Goal: Task Accomplishment & Management: Manage account settings

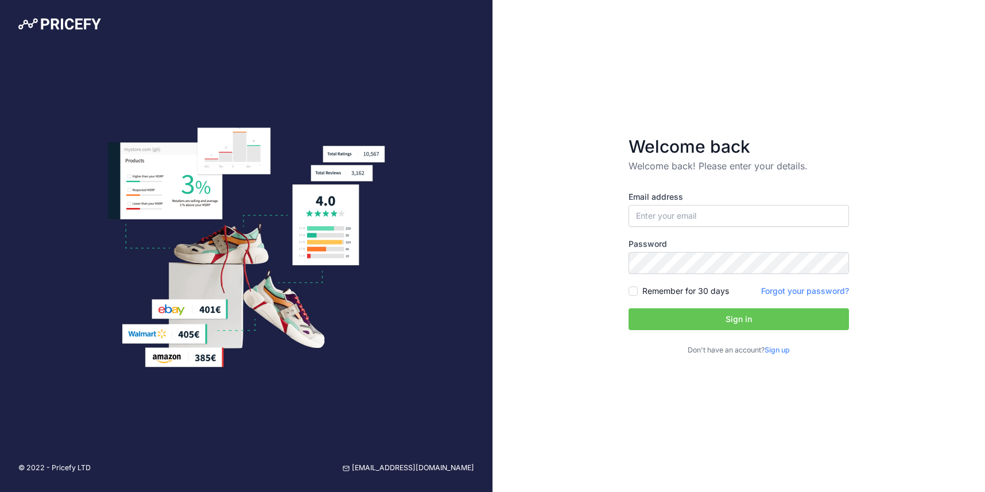
click at [783, 354] on link "Sign up" at bounding box center [777, 350] width 25 height 9
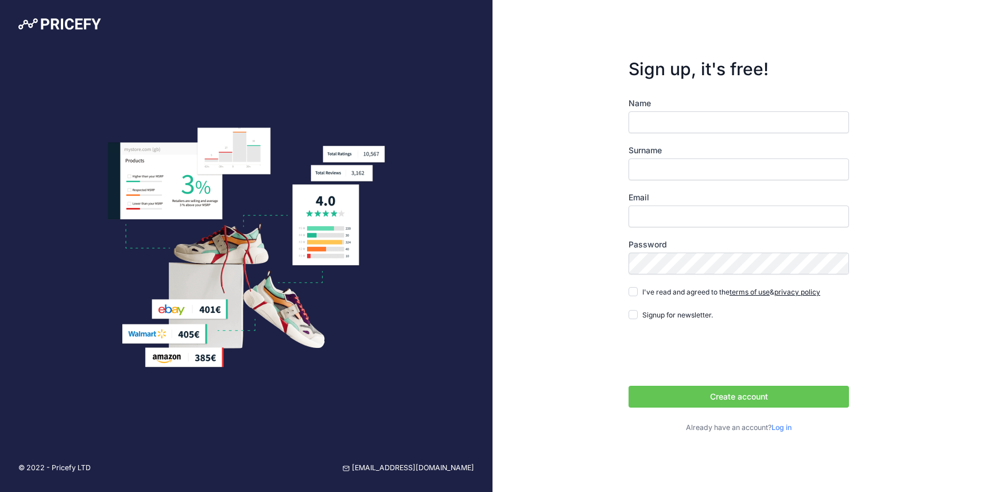
click at [702, 137] on div "Name Surname Email Password Log in" at bounding box center [739, 266] width 220 height 336
click at [703, 115] on input "Name" at bounding box center [739, 122] width 220 height 22
type input "Leigh"
type input "Walker"
click at [715, 221] on input "Email" at bounding box center [739, 217] width 220 height 22
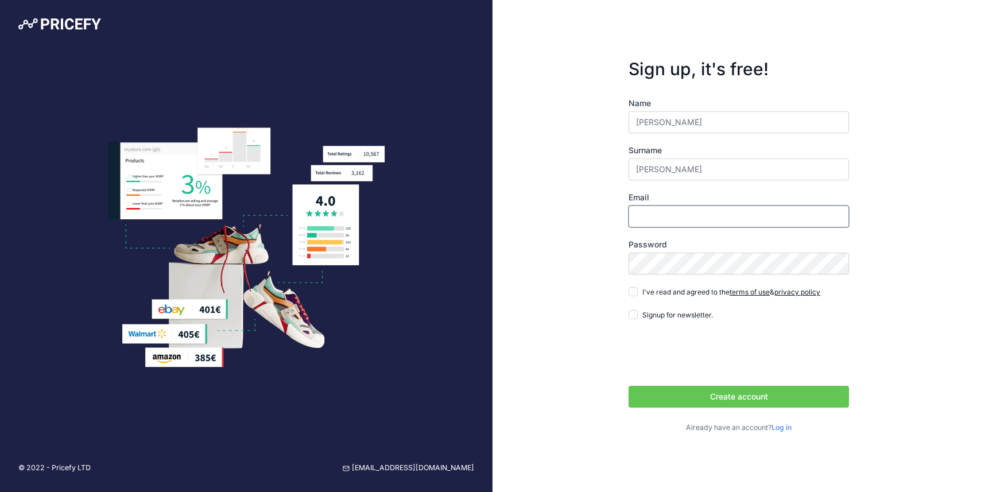
click at [715, 221] on input "Email" at bounding box center [739, 217] width 220 height 22
type input "[EMAIL_ADDRESS][DOMAIN_NAME]"
click at [637, 294] on input "I've read and agreed to the terms of use & privacy policy" at bounding box center [633, 291] width 9 height 9
checkbox input "true"
click at [711, 397] on button "Create account" at bounding box center [739, 397] width 220 height 22
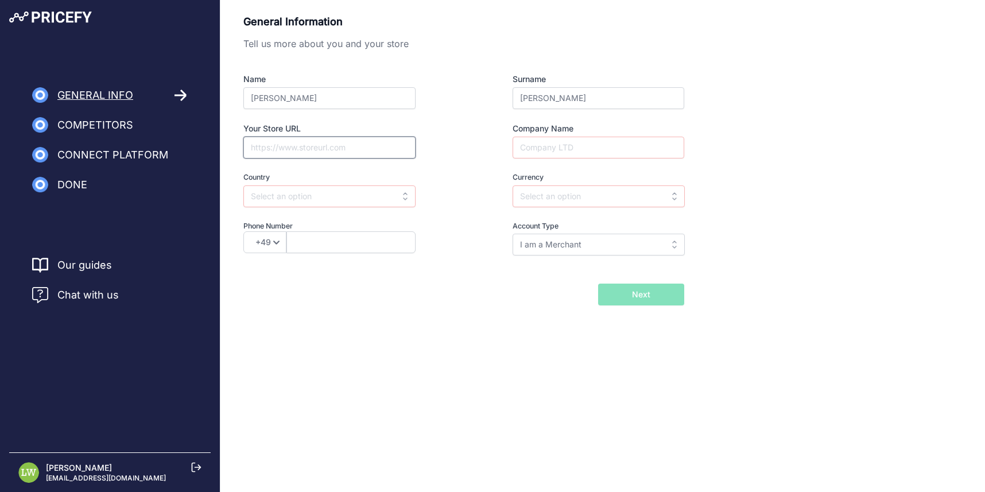
click at [356, 148] on input "Your Store URL" at bounding box center [329, 148] width 172 height 22
type input "www.vendingsuperstore.co.uk"
click at [334, 190] on input "text" at bounding box center [329, 196] width 172 height 22
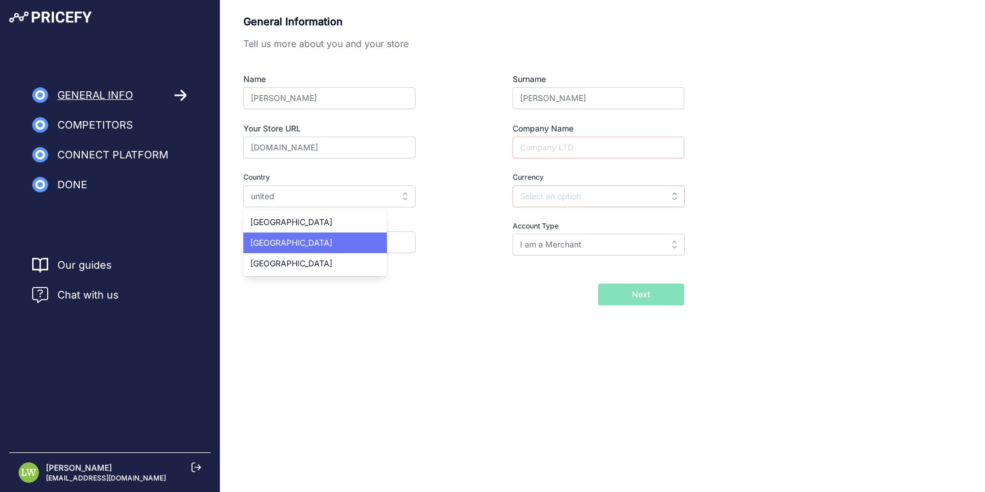
click at [312, 235] on div "[GEOGRAPHIC_DATA]" at bounding box center [315, 243] width 144 height 21
type input "United Kingdom"
type input "GBP"
select select "44"
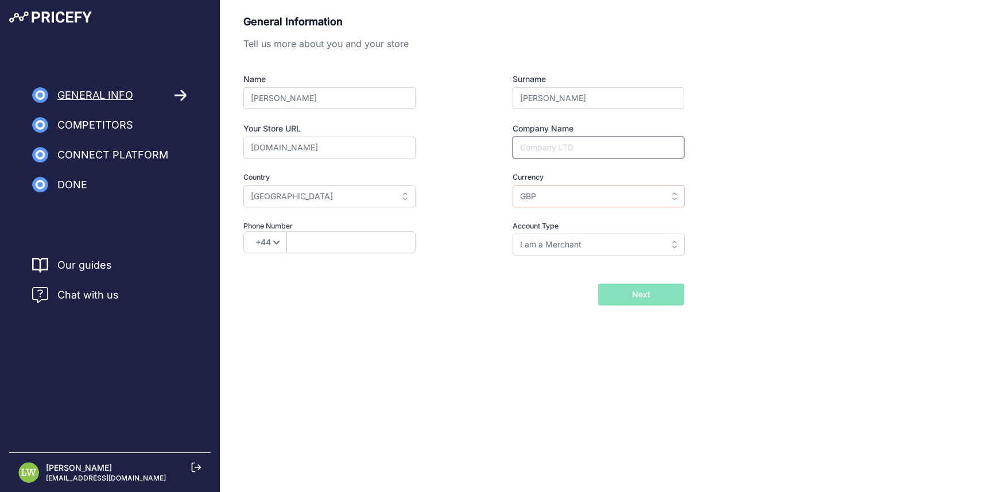
click at [602, 150] on input "Company Name" at bounding box center [599, 148] width 172 height 22
type input "Vending Superstore"
click at [610, 196] on input "GBP" at bounding box center [599, 196] width 172 height 22
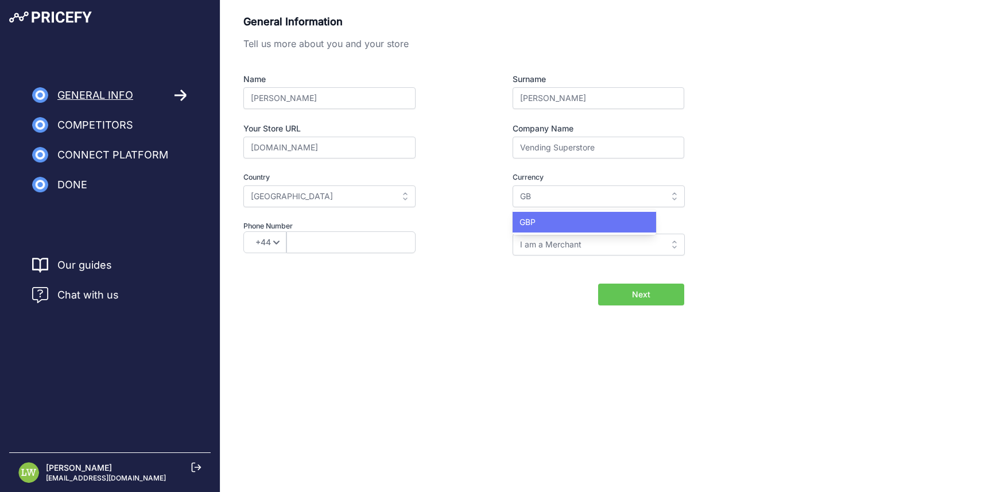
click at [603, 222] on div "GBP" at bounding box center [585, 222] width 144 height 21
type input "GBP"
click at [598, 234] on input "I am a Merchant" at bounding box center [599, 245] width 172 height 22
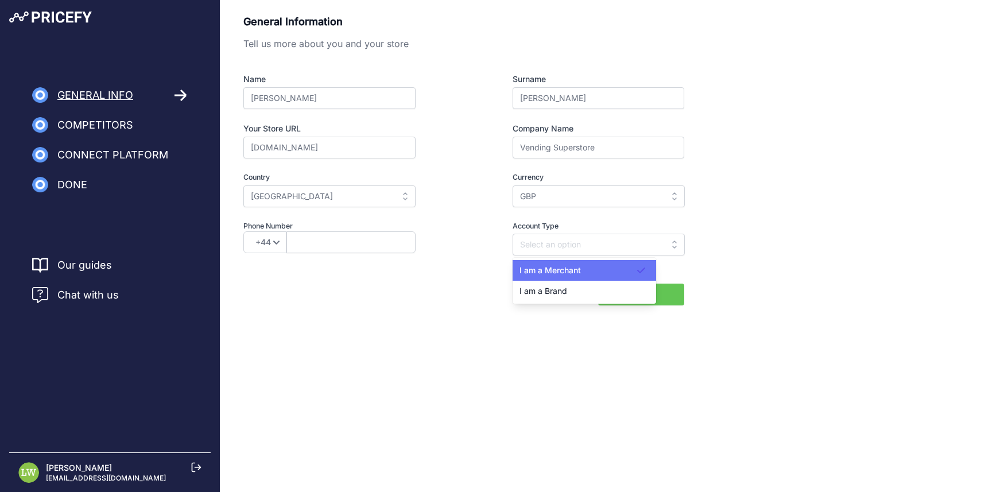
click at [612, 264] on div "I am a Merchant" at bounding box center [585, 270] width 144 height 21
type input "I am a Merchant"
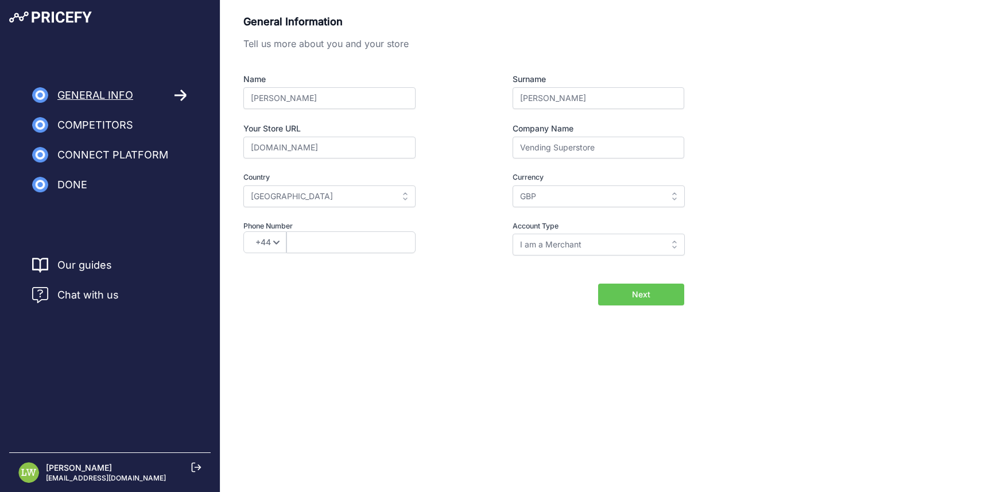
click at [650, 287] on button "Next" at bounding box center [641, 295] width 86 height 22
type input "01773252052"
click at [634, 294] on span "Next" at bounding box center [641, 294] width 18 height 11
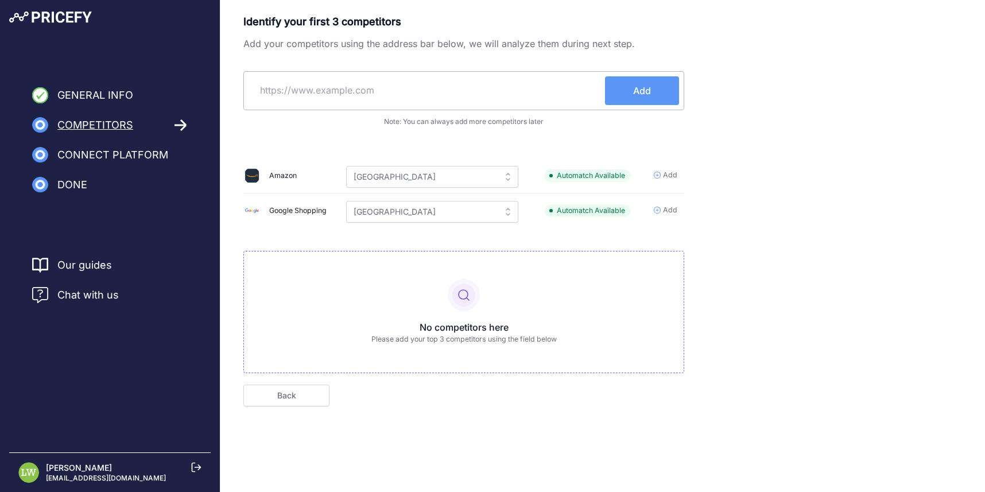
click at [425, 88] on input "text" at bounding box center [427, 90] width 357 height 28
type input "[DOMAIN_NAME]"
click at [663, 106] on div "NEXTDAYCOFFEE.CO.UK Add" at bounding box center [463, 90] width 441 height 39
click at [663, 98] on button "Add" at bounding box center [642, 90] width 74 height 29
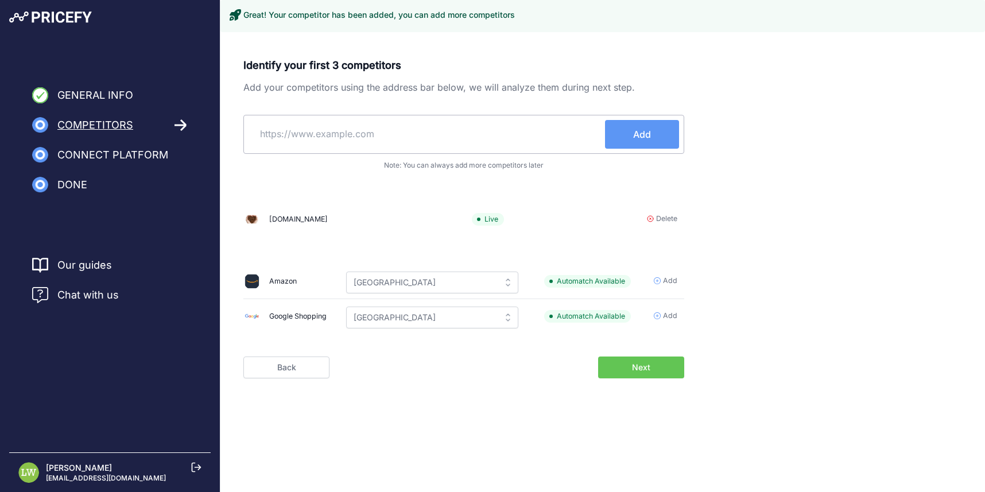
click at [630, 363] on button "Next" at bounding box center [641, 368] width 86 height 22
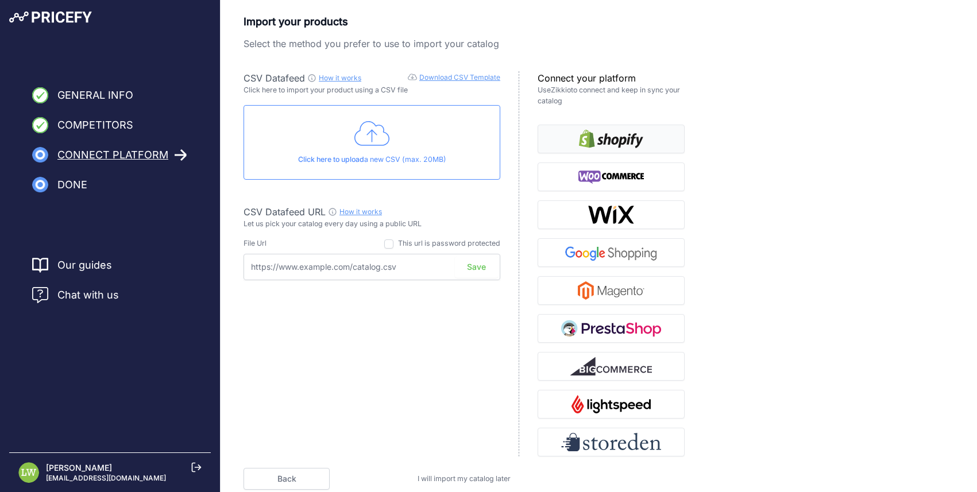
click at [609, 141] on img "button" at bounding box center [611, 139] width 64 height 18
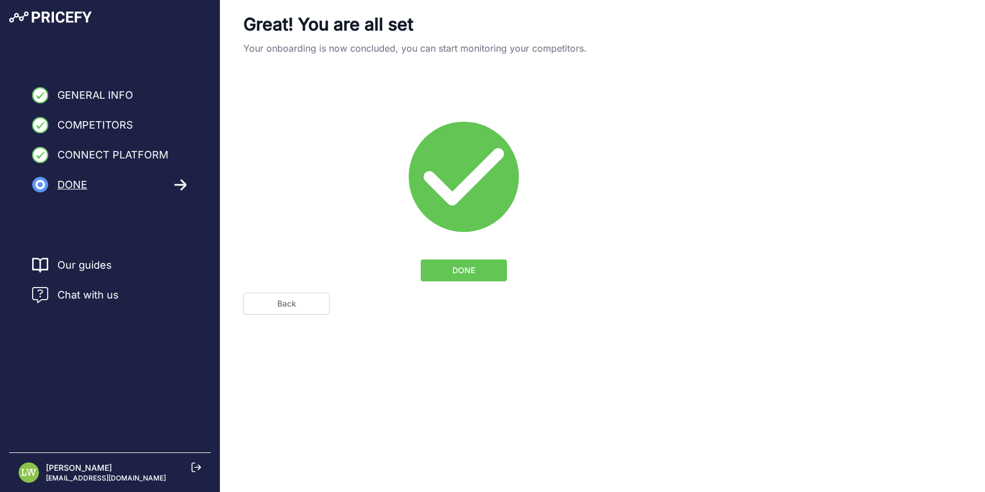
click at [496, 266] on button "DONE" at bounding box center [464, 271] width 86 height 22
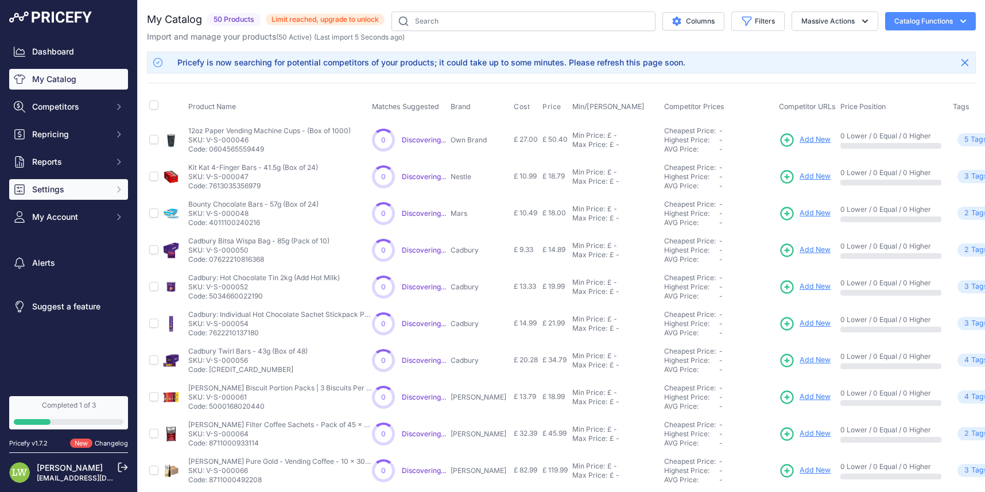
click at [84, 195] on span "Settings" at bounding box center [69, 189] width 75 height 11
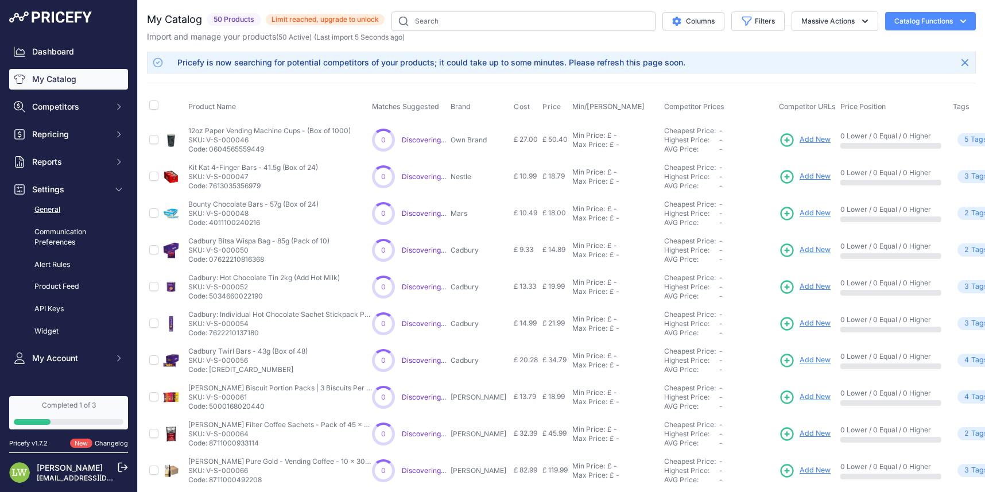
click at [97, 211] on link "General" at bounding box center [68, 210] width 119 height 20
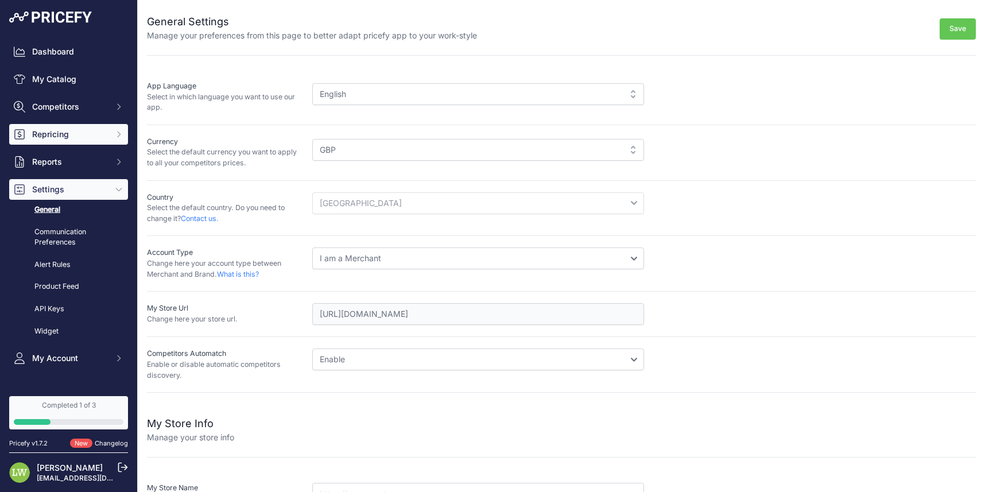
click at [65, 141] on button "Repricing" at bounding box center [68, 134] width 119 height 21
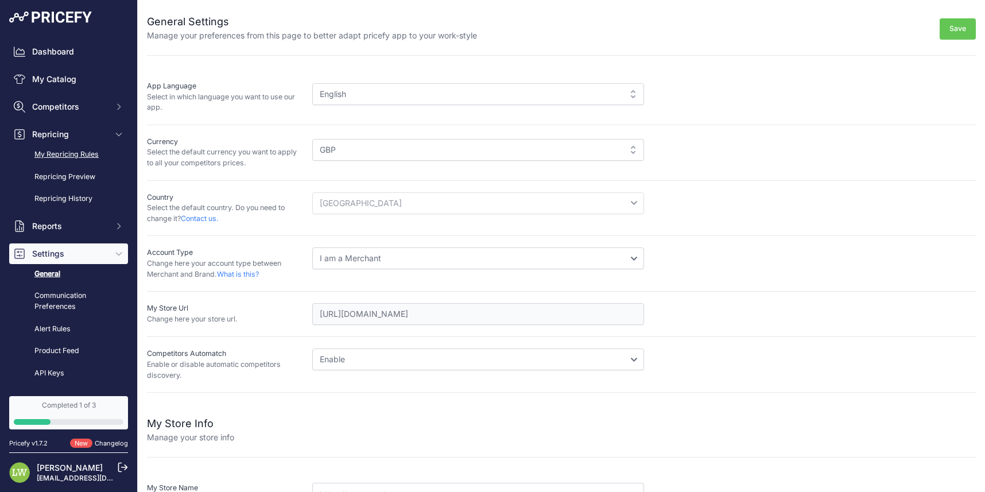
click at [75, 153] on link "My Repricing Rules" at bounding box center [68, 155] width 119 height 20
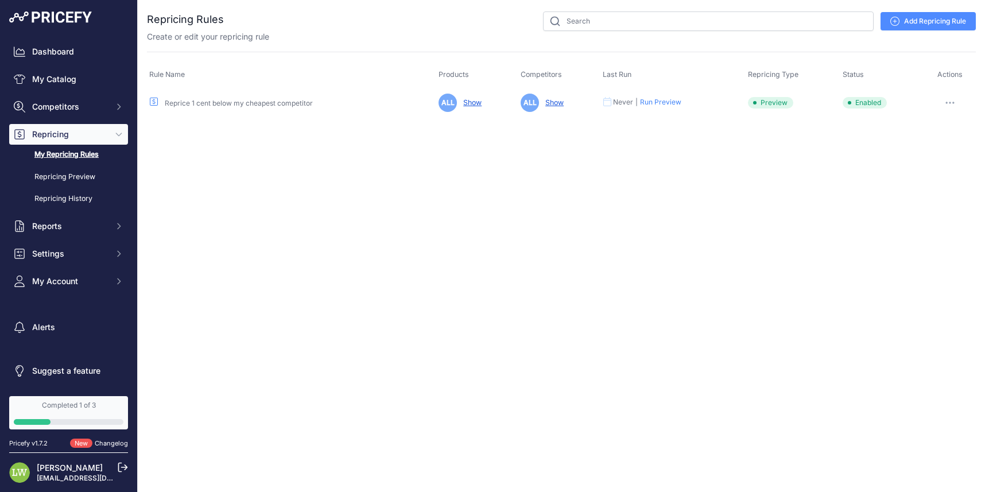
click at [950, 100] on button "button" at bounding box center [950, 103] width 23 height 16
click at [934, 179] on button "Disable" at bounding box center [936, 182] width 73 height 18
click at [279, 101] on link "Reprice 1 cent below my cheapest competitor" at bounding box center [239, 103] width 148 height 9
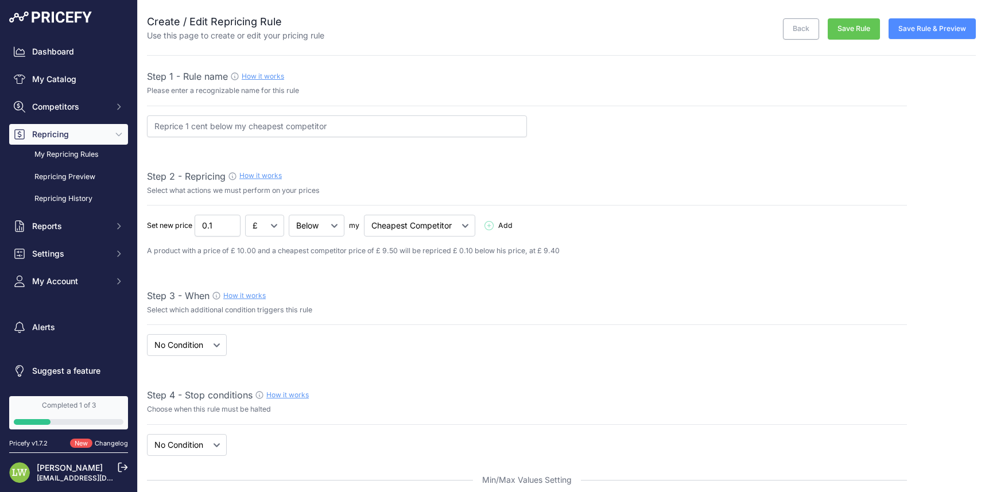
select select "7"
click at [104, 140] on button "Repricing" at bounding box center [68, 134] width 119 height 21
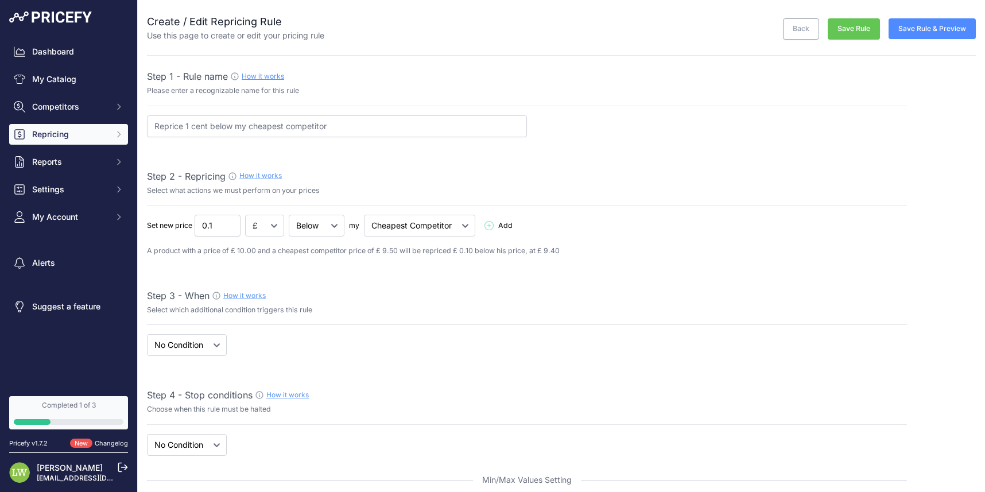
click at [104, 140] on button "Repricing" at bounding box center [68, 134] width 119 height 21
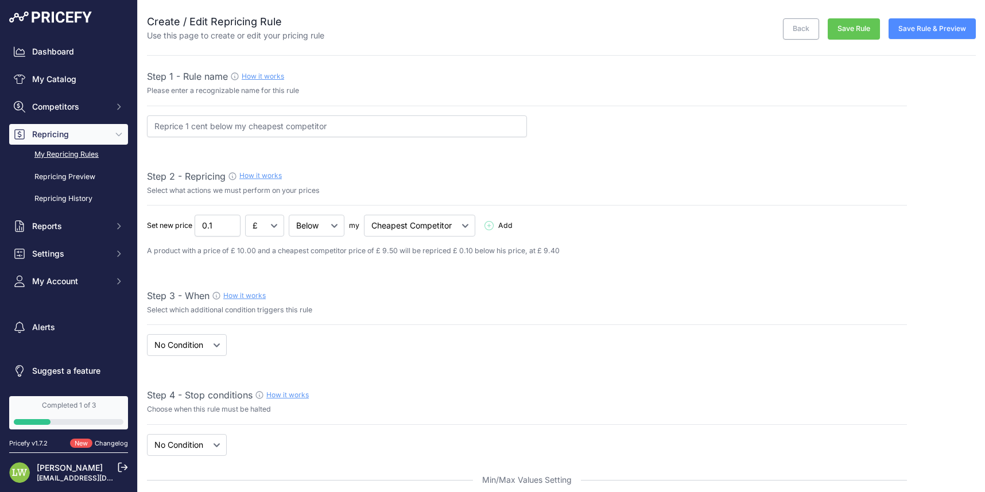
click at [102, 150] on link "My Repricing Rules" at bounding box center [68, 155] width 119 height 20
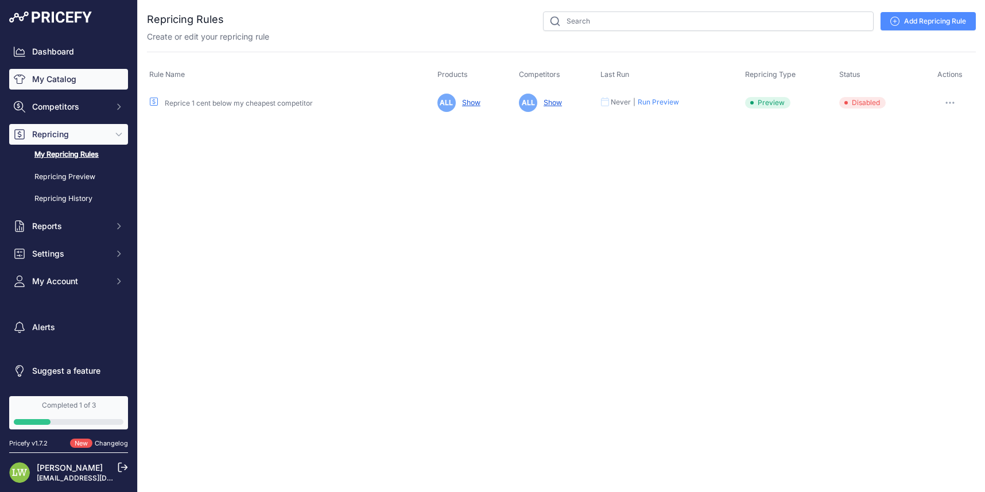
click at [57, 83] on link "My Catalog" at bounding box center [68, 79] width 119 height 21
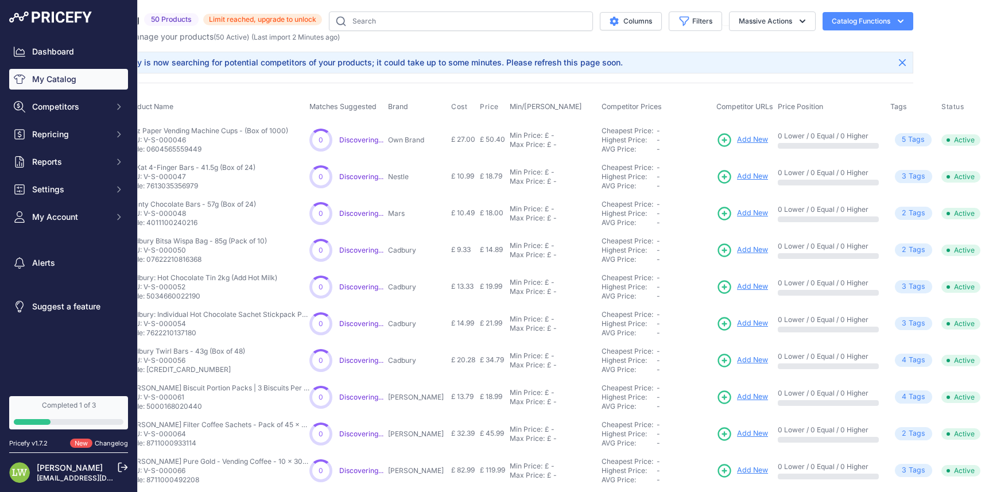
scroll to position [0, 101]
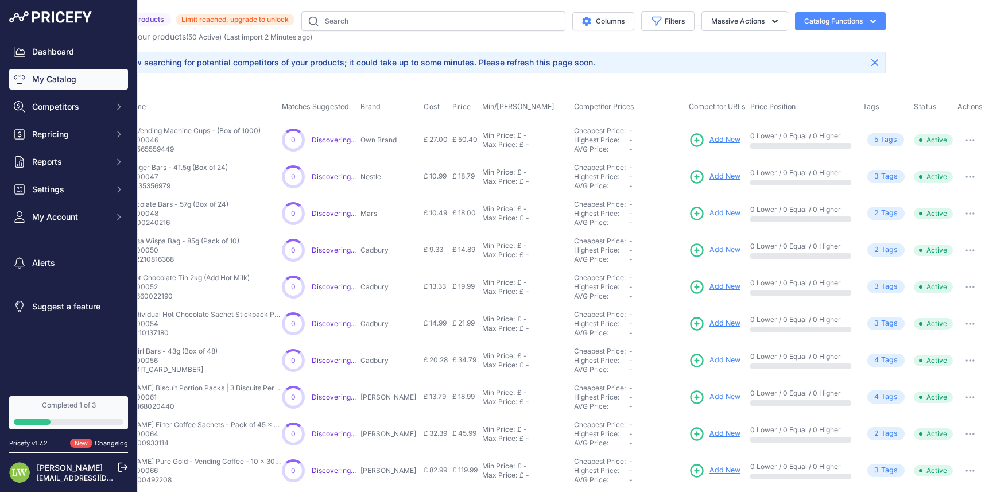
click at [970, 177] on button "button" at bounding box center [970, 177] width 23 height 16
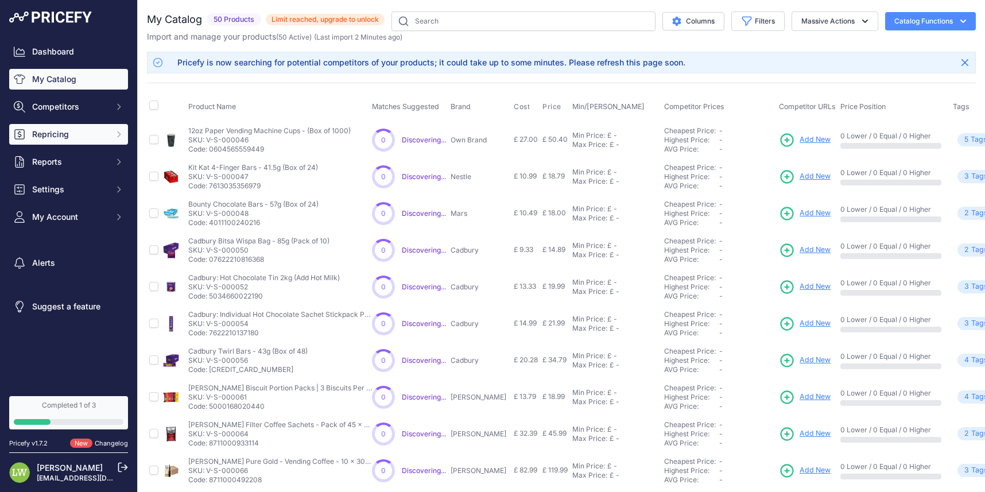
click at [74, 135] on span "Repricing" at bounding box center [69, 134] width 75 height 11
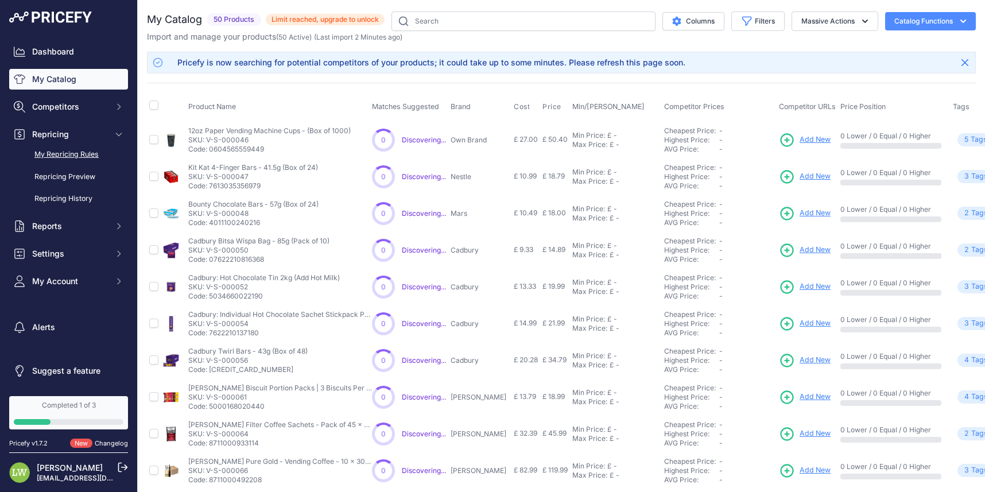
click at [76, 149] on link "My Repricing Rules" at bounding box center [68, 155] width 119 height 20
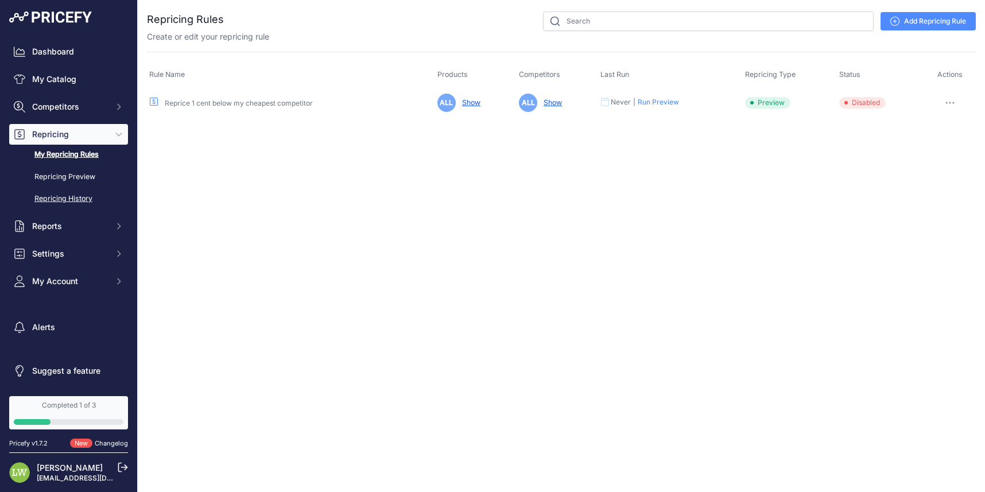
click at [82, 189] on link "Repricing History" at bounding box center [68, 199] width 119 height 20
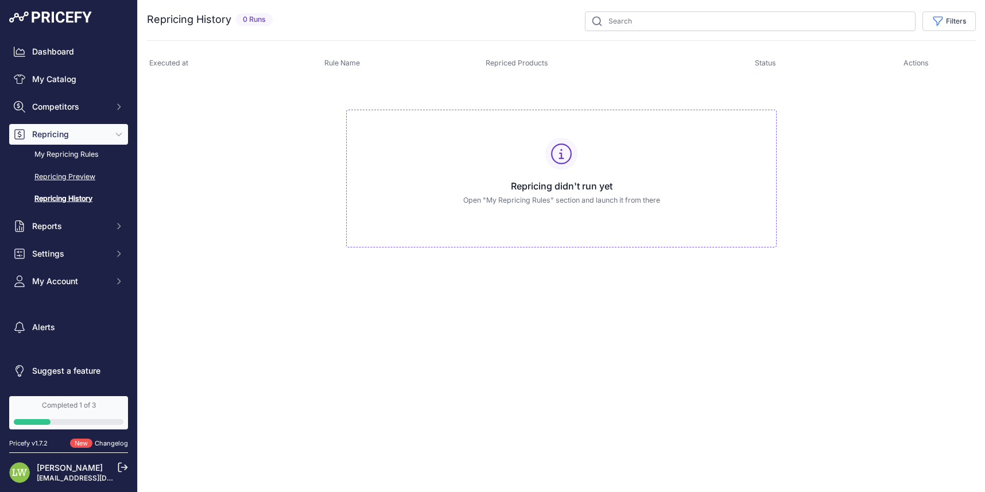
click at [56, 180] on link "Repricing Preview" at bounding box center [68, 177] width 119 height 20
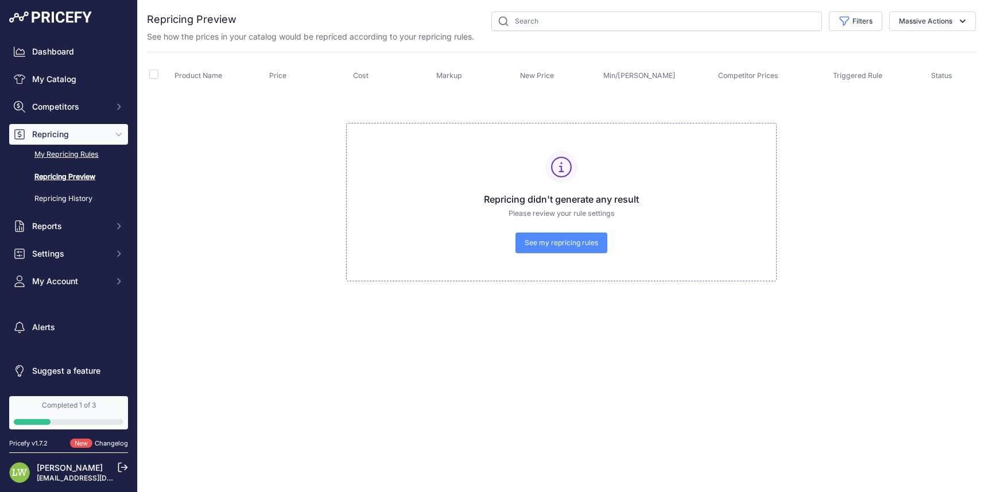
click at [63, 158] on link "My Repricing Rules" at bounding box center [68, 155] width 119 height 20
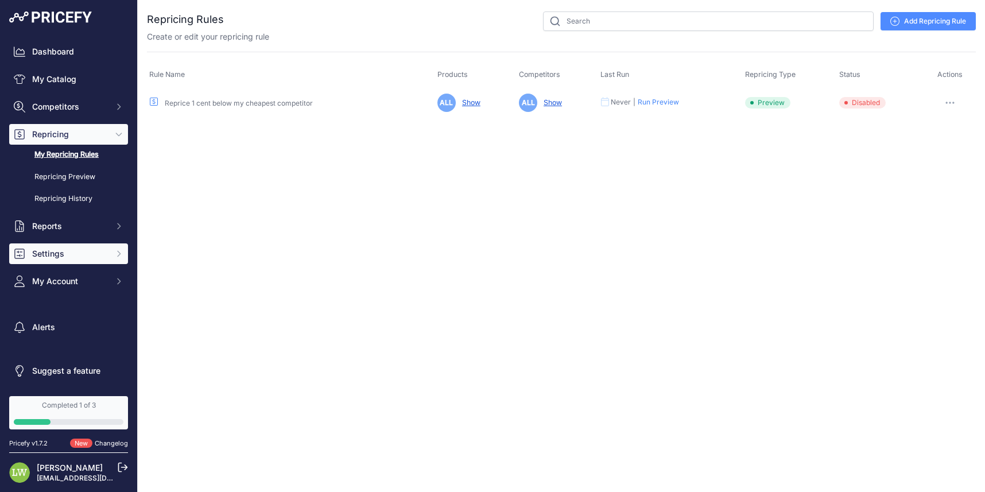
click at [80, 257] on span "Settings" at bounding box center [69, 253] width 75 height 11
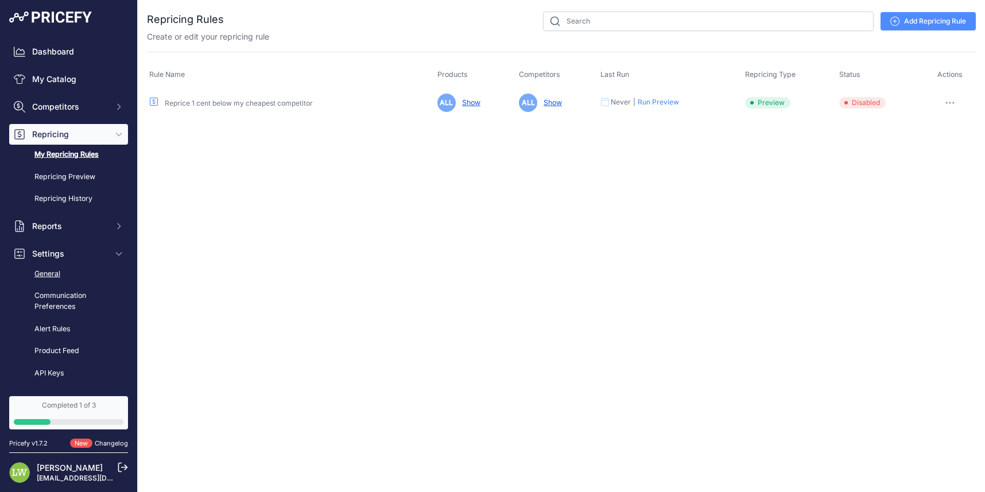
click at [78, 278] on link "General" at bounding box center [68, 274] width 119 height 20
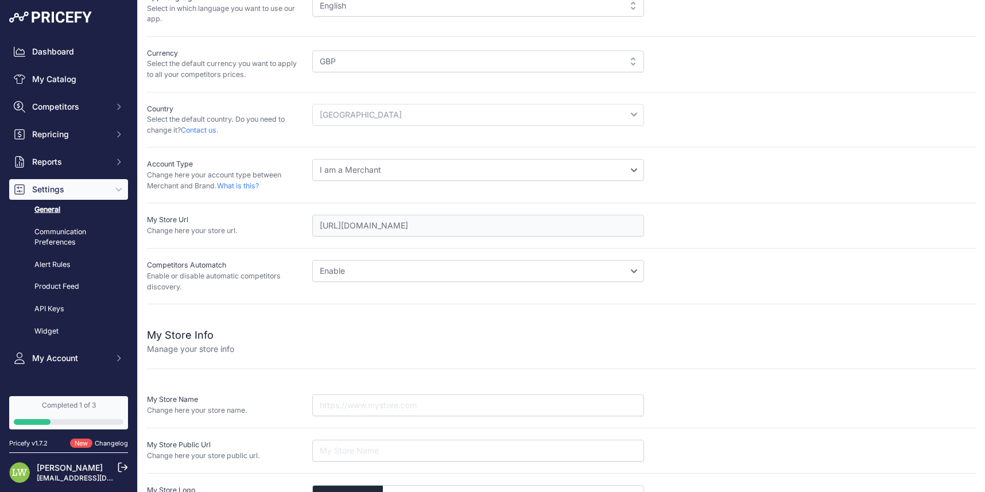
scroll to position [129, 0]
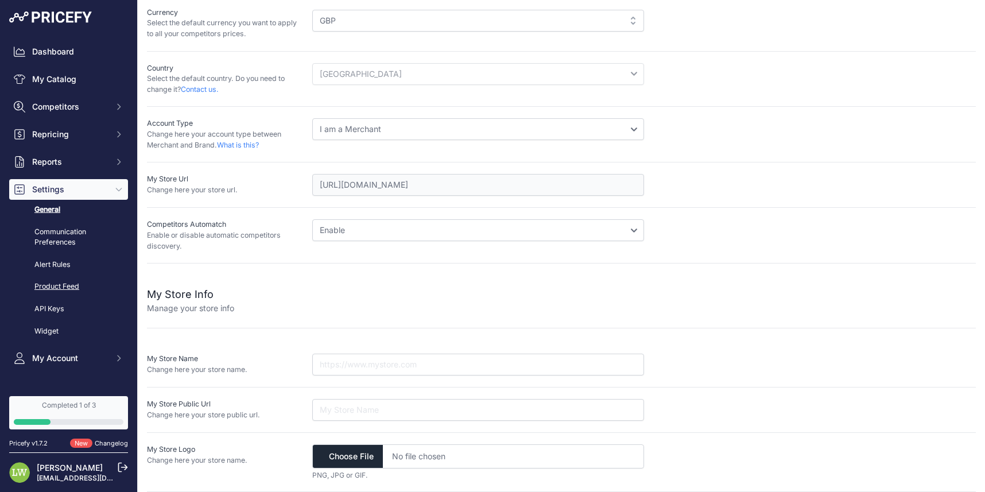
click at [82, 281] on link "Product Feed" at bounding box center [68, 287] width 119 height 20
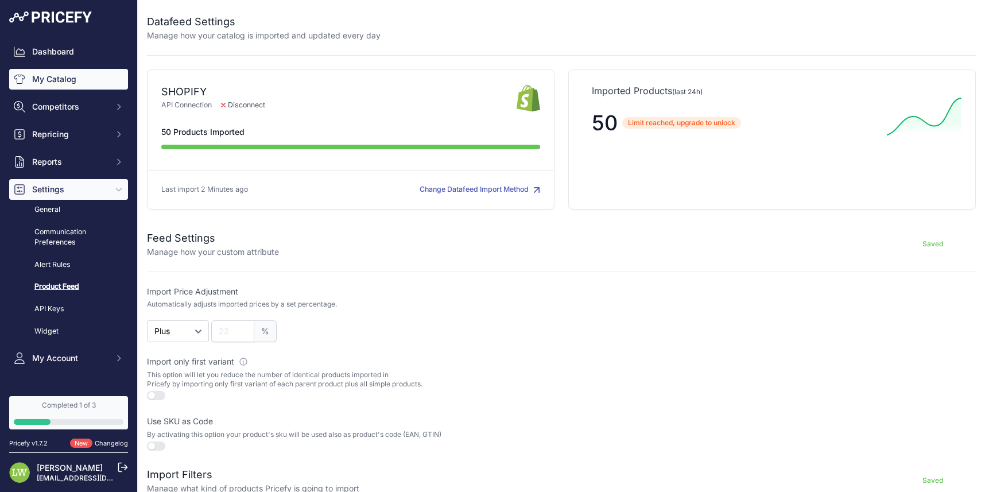
click at [71, 83] on link "My Catalog" at bounding box center [68, 79] width 119 height 21
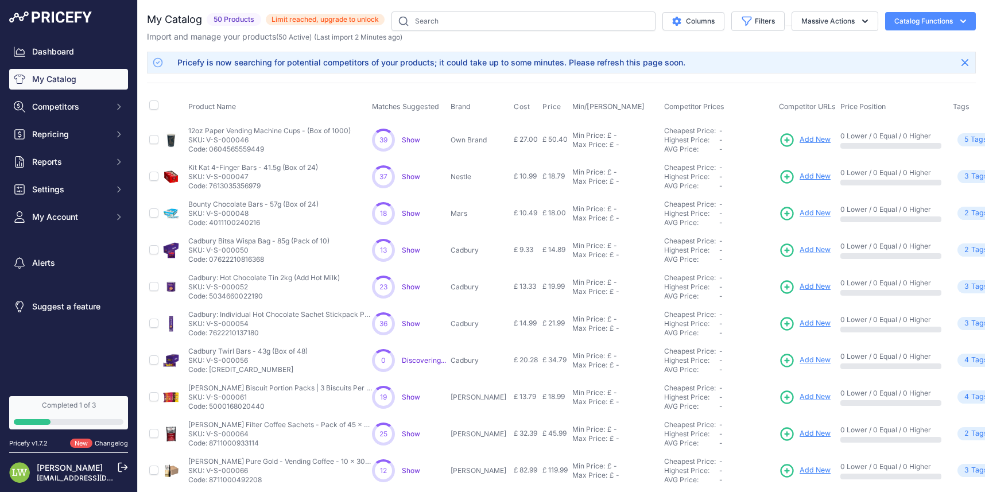
click at [405, 175] on span "Show" at bounding box center [411, 176] width 18 height 9
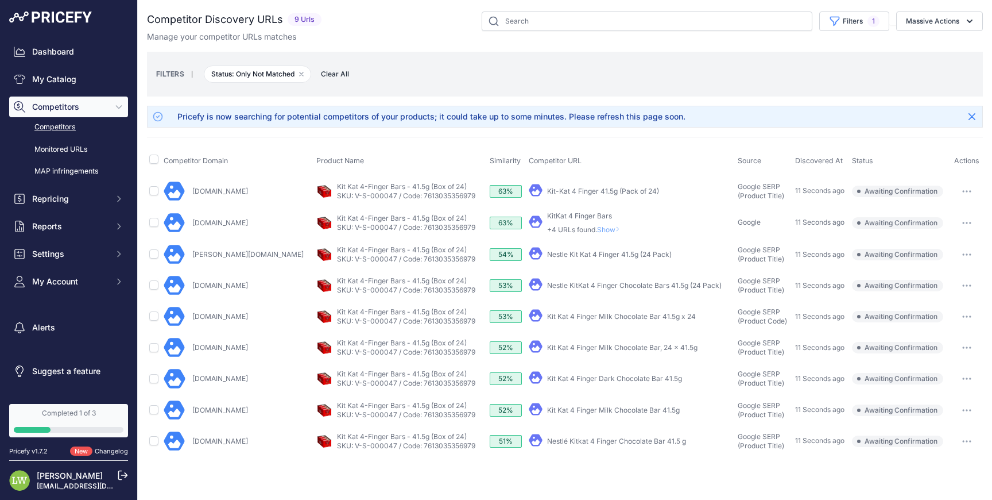
click at [597, 227] on span "Show" at bounding box center [611, 229] width 28 height 9
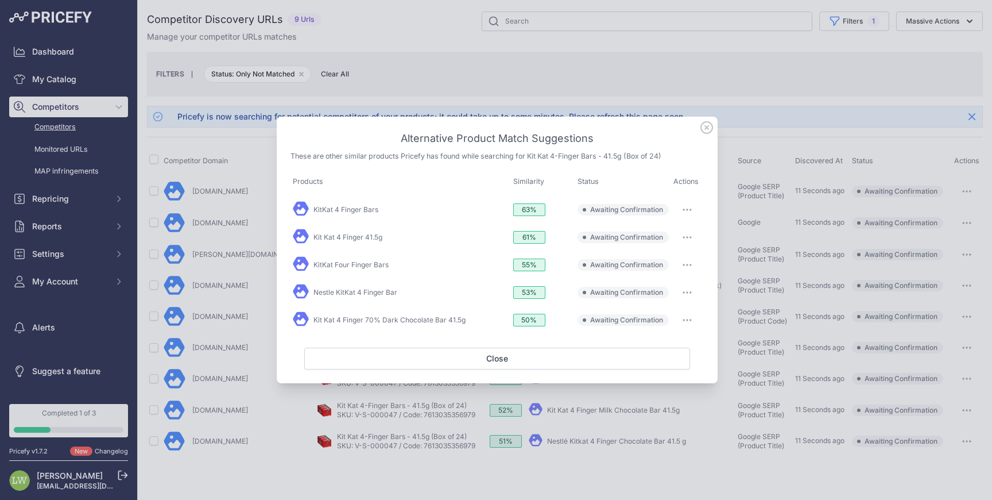
click at [699, 126] on div "Alternative Product Match Suggestions These are other similar products Pricefy …" at bounding box center [497, 250] width 441 height 267
click at [701, 126] on icon at bounding box center [706, 127] width 11 height 11
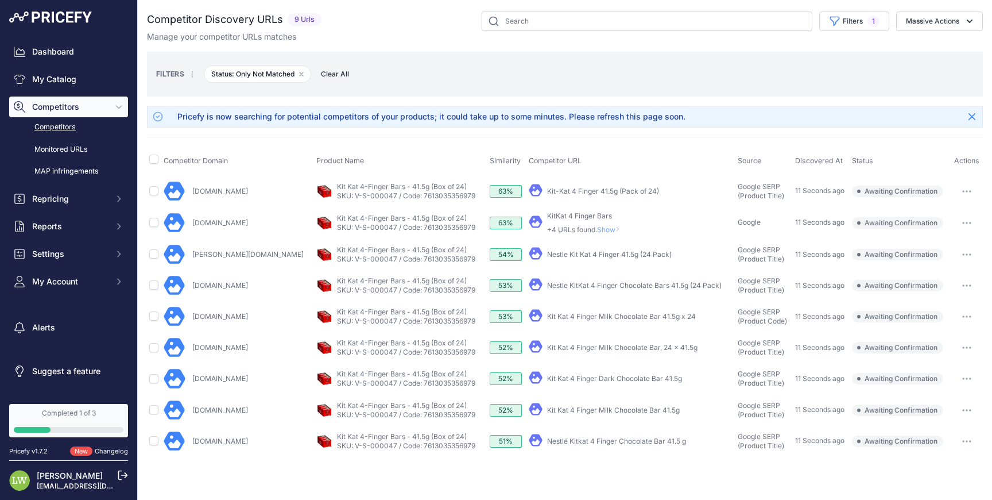
click at [628, 405] on link "Kit Kat 4 Finger Milk Chocolate Bar 41.5g" at bounding box center [613, 409] width 133 height 9
click at [69, 199] on span "Repricing" at bounding box center [69, 198] width 75 height 11
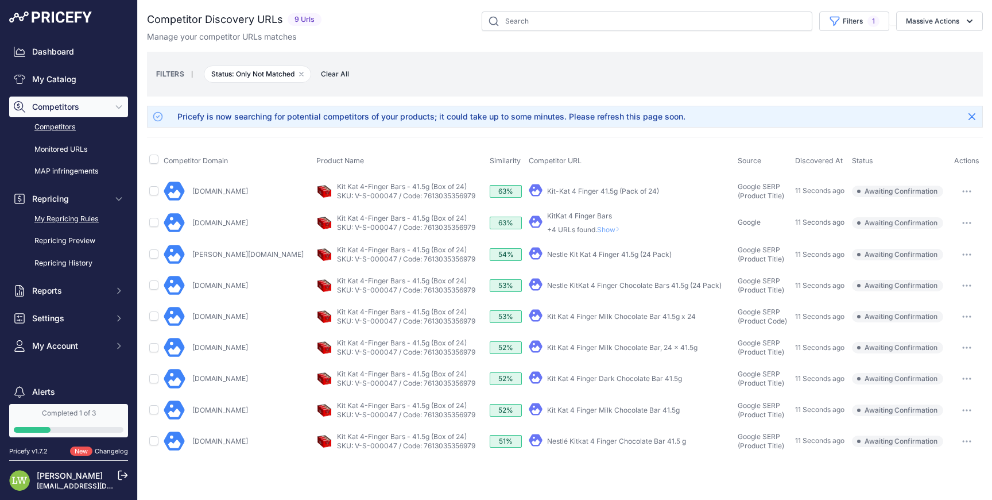
click at [73, 222] on link "My Repricing Rules" at bounding box center [68, 219] width 119 height 20
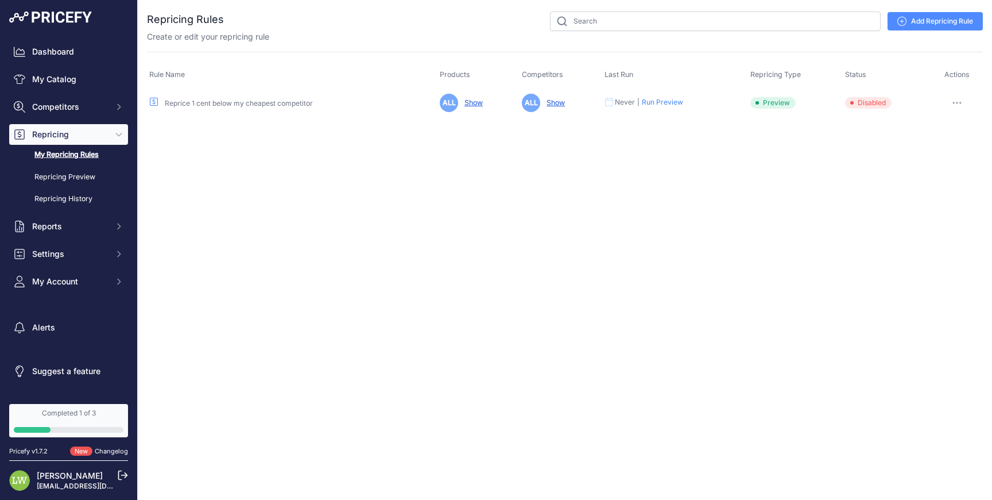
click at [941, 14] on link "Add Repricing Rule" at bounding box center [935, 21] width 95 height 18
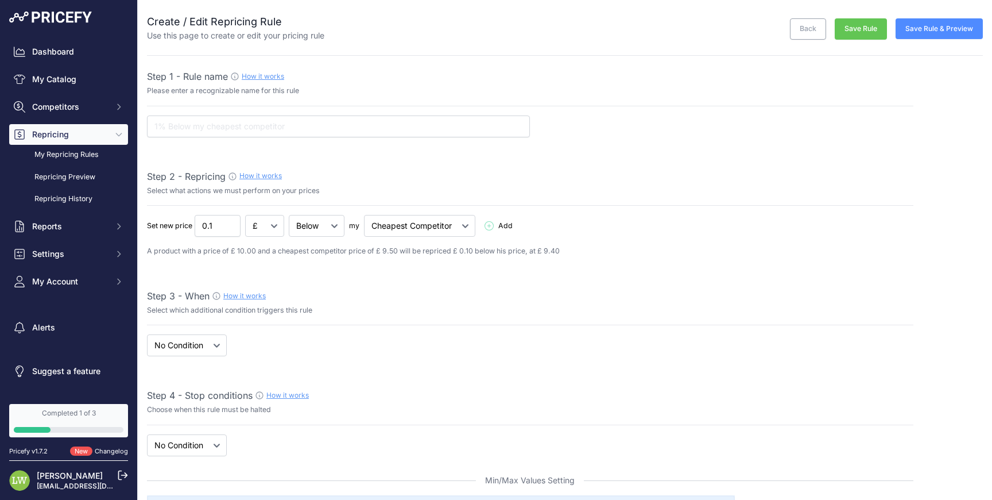
select select "7"
click at [313, 223] on select "Below Above Equal" at bounding box center [317, 226] width 56 height 22
select select "above"
click at [289, 215] on select "Below Above Equal" at bounding box center [317, 226] width 56 height 22
click at [389, 230] on select "Cheapest Competitor Highest Competitor" at bounding box center [419, 226] width 111 height 22
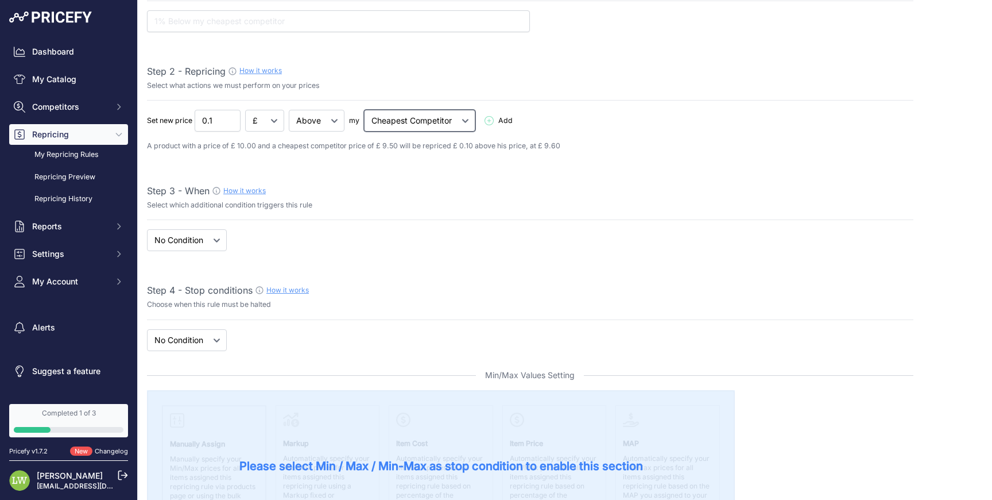
scroll to position [110, 0]
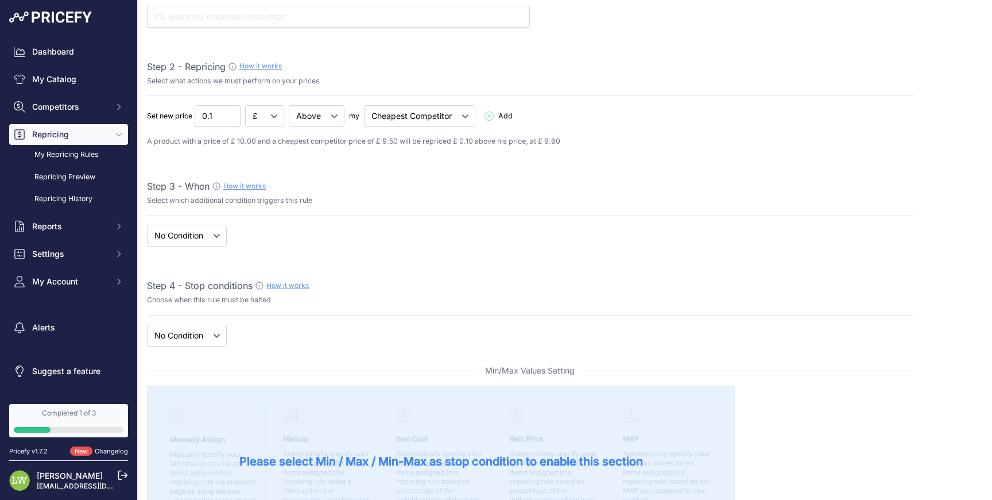
click at [211, 234] on select "When No Condition" at bounding box center [187, 235] width 80 height 22
select select "when"
click at [147, 224] on select "When No Condition" at bounding box center [187, 235] width 80 height 22
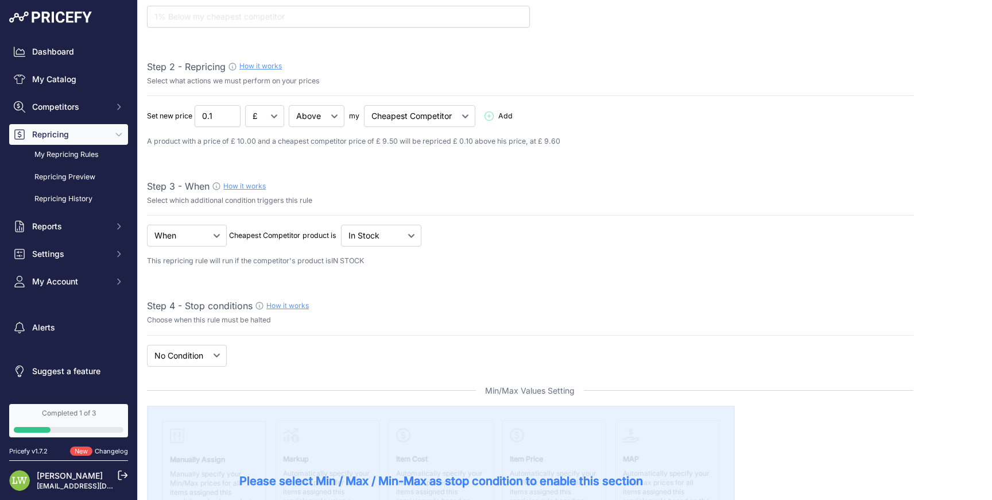
click at [323, 239] on p "product is" at bounding box center [320, 235] width 34 height 11
drag, startPoint x: 343, startPoint y: 237, endPoint x: 351, endPoint y: 238, distance: 8.1
click at [343, 237] on select "Out Of Stock In Stock" at bounding box center [381, 235] width 80 height 22
click at [171, 351] on select "New Price No Condition" at bounding box center [187, 355] width 80 height 22
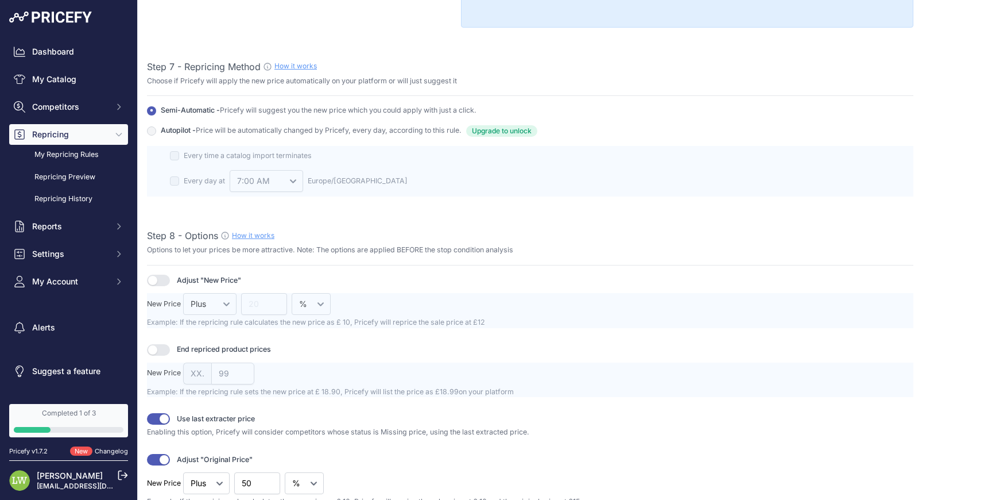
scroll to position [1187, 0]
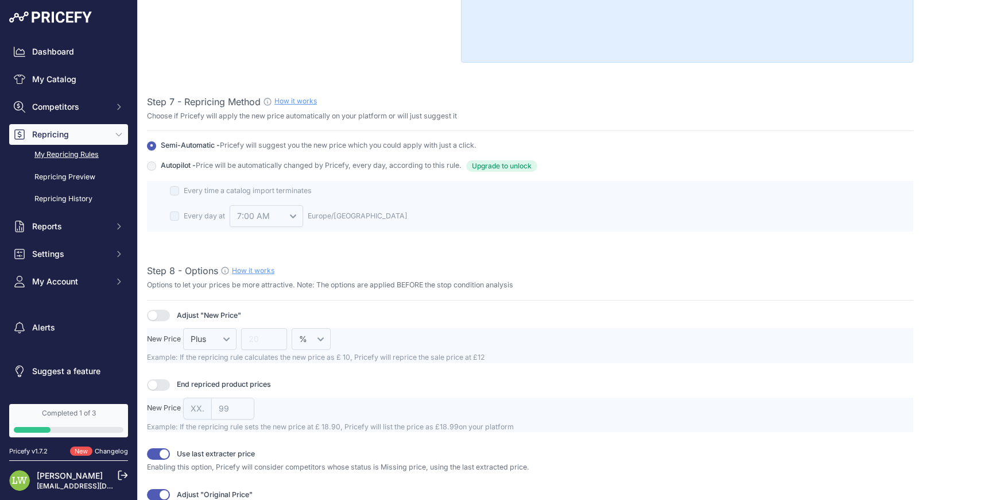
click at [114, 163] on link "My Repricing Rules" at bounding box center [68, 155] width 119 height 20
